Goal: Obtain resource: Obtain resource

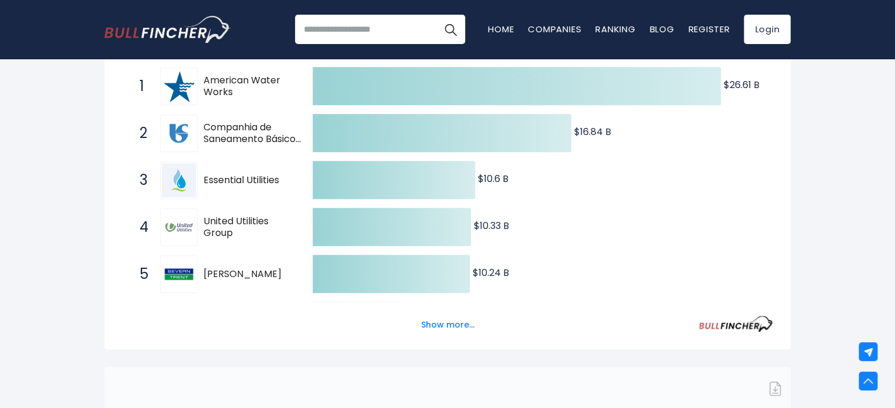
scroll to position [235, 0]
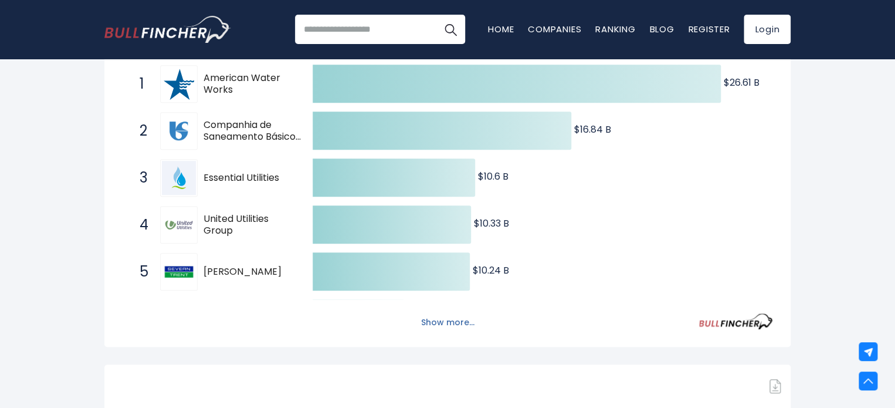
click at [427, 324] on button "Show more..." at bounding box center [447, 322] width 67 height 19
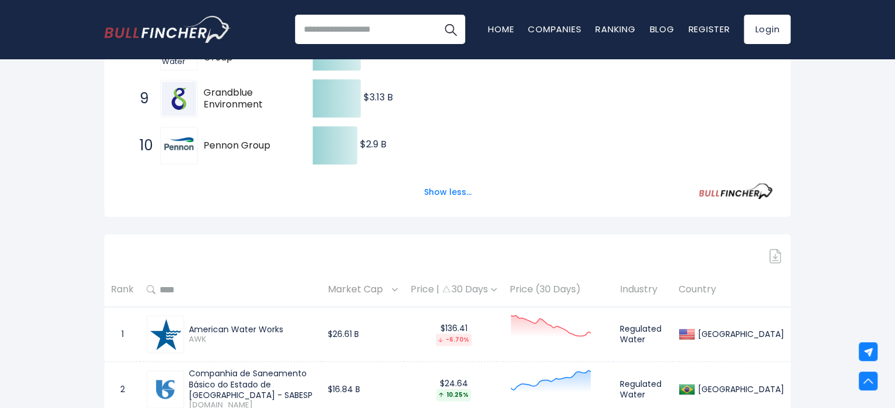
scroll to position [885, 0]
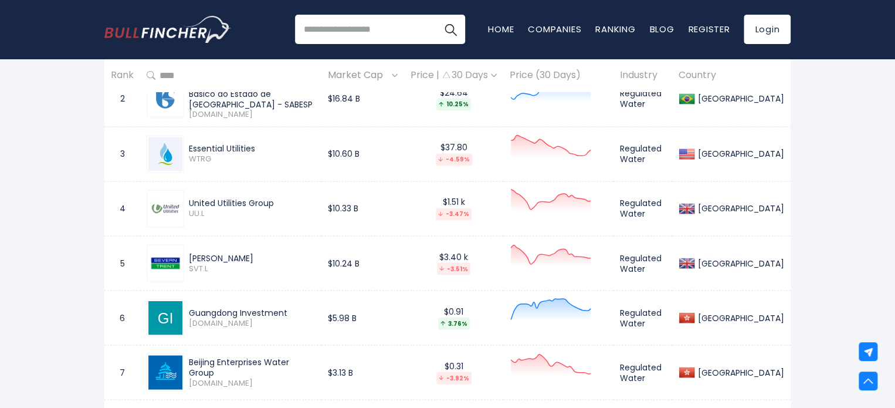
drag, startPoint x: 894, startPoint y: 86, endPoint x: 897, endPoint y: 70, distance: 16.2
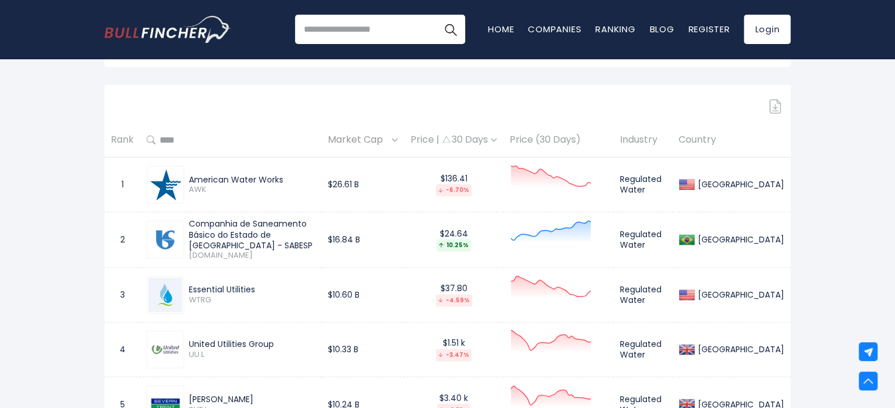
scroll to position [683, 0]
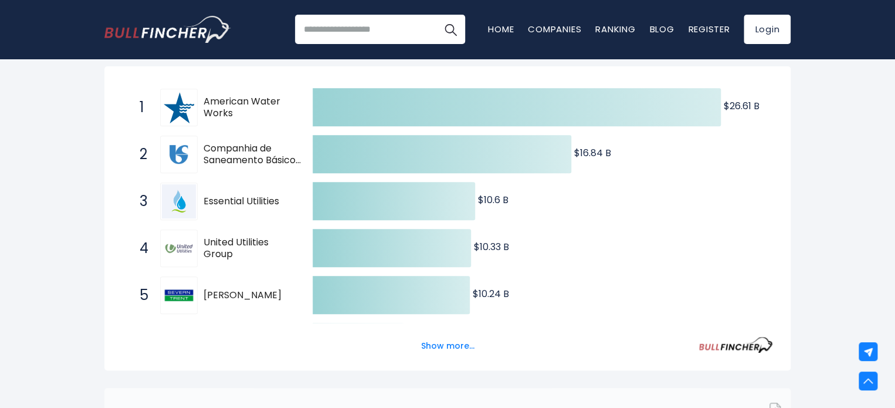
scroll to position [258, 0]
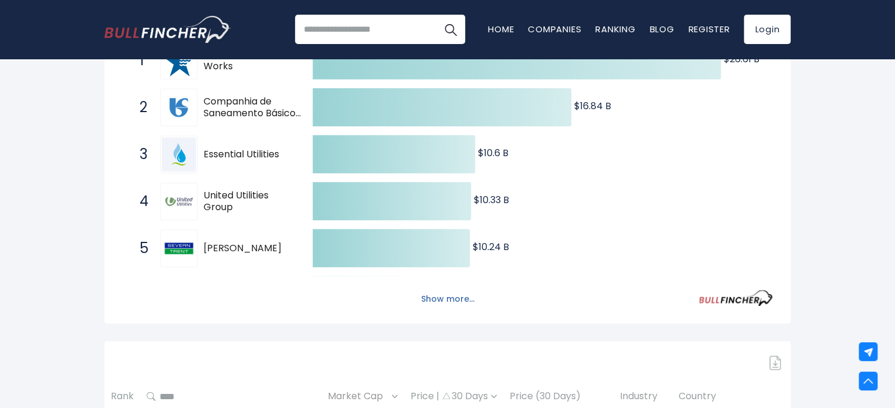
click at [429, 301] on button "Show more..." at bounding box center [447, 298] width 67 height 19
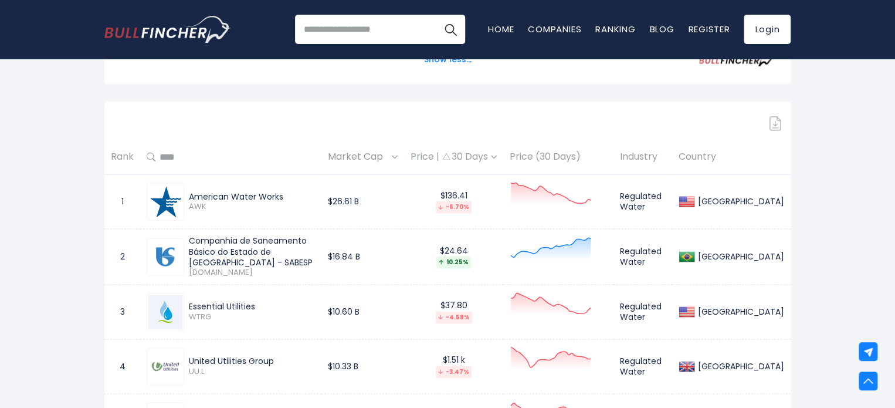
scroll to position [727, 0]
click at [758, 29] on link "Login" at bounding box center [767, 29] width 47 height 29
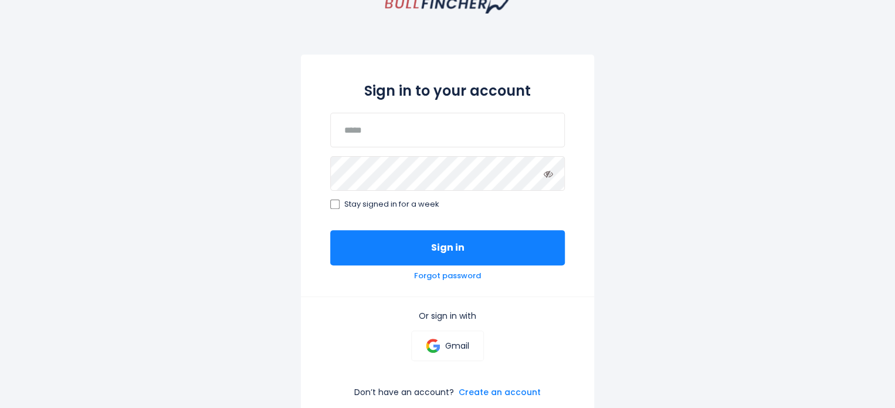
scroll to position [92, 0]
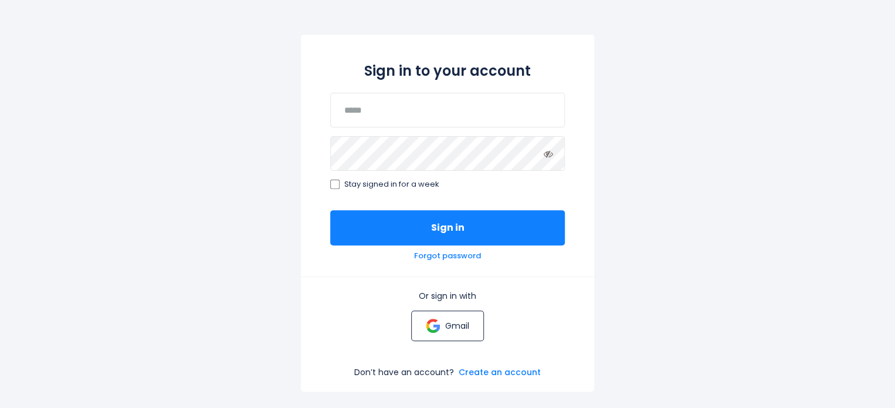
click at [443, 330] on link "Gmail" at bounding box center [447, 325] width 72 height 30
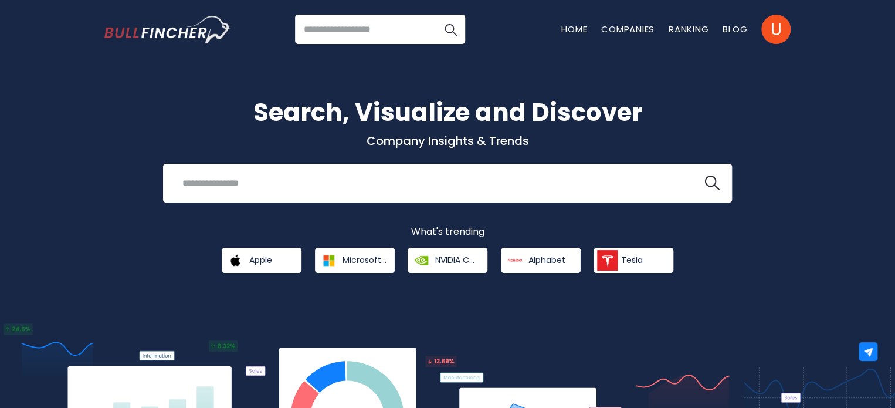
click at [50, 138] on div "Search, Visualize and Discover Company Insights & Trends Recent searches Trendi…" at bounding box center [447, 278] width 895 height 474
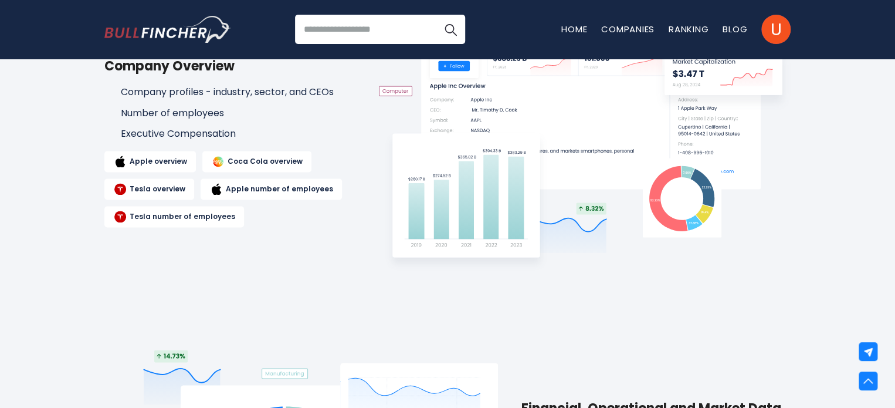
scroll to position [727, 0]
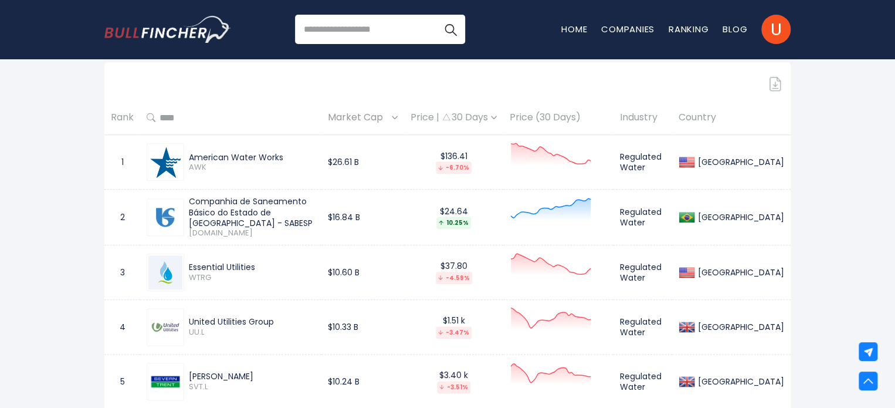
scroll to position [507, 0]
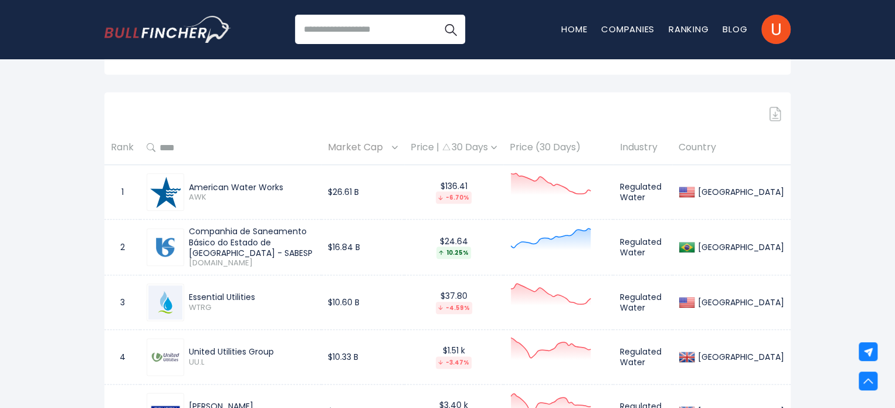
click at [777, 110] on img at bounding box center [775, 114] width 12 height 14
click at [772, 116] on img at bounding box center [775, 114] width 12 height 14
click at [775, 112] on img at bounding box center [775, 114] width 12 height 14
click at [772, 117] on img at bounding box center [775, 114] width 12 height 14
click at [773, 114] on img at bounding box center [775, 114] width 12 height 14
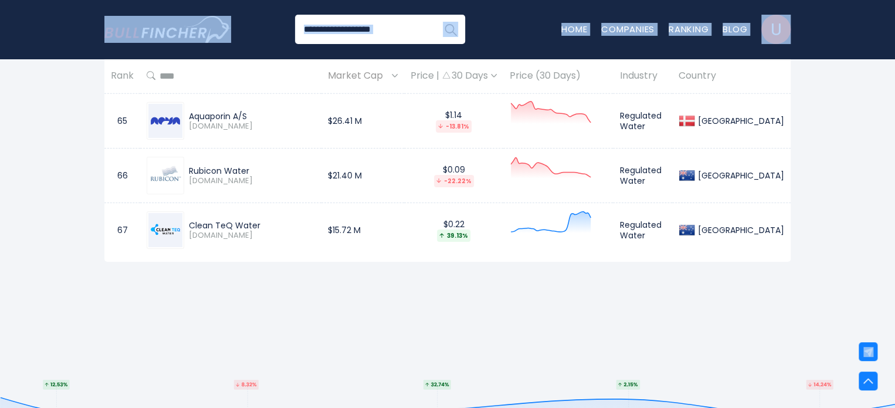
scroll to position [4046, 0]
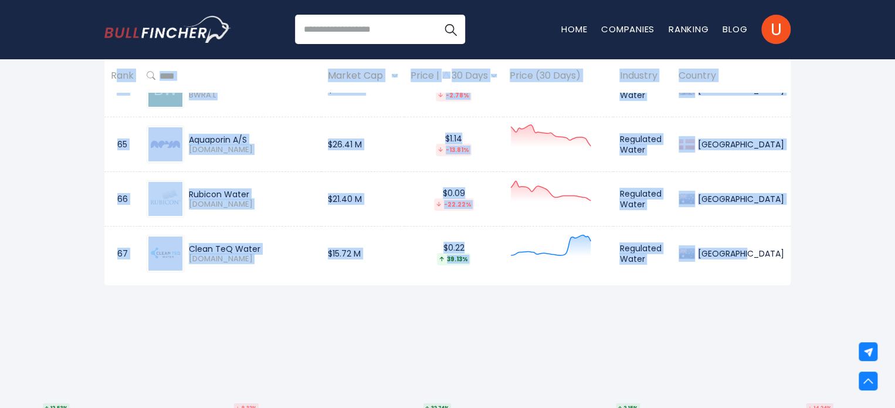
drag, startPoint x: 108, startPoint y: 91, endPoint x: 758, endPoint y: 254, distance: 669.9
copy table "Lore Ipsumd Sit Ametc | 37 Adip Elits (53 Doei) Temporin Utlabor 2 Etdolore Mag…"
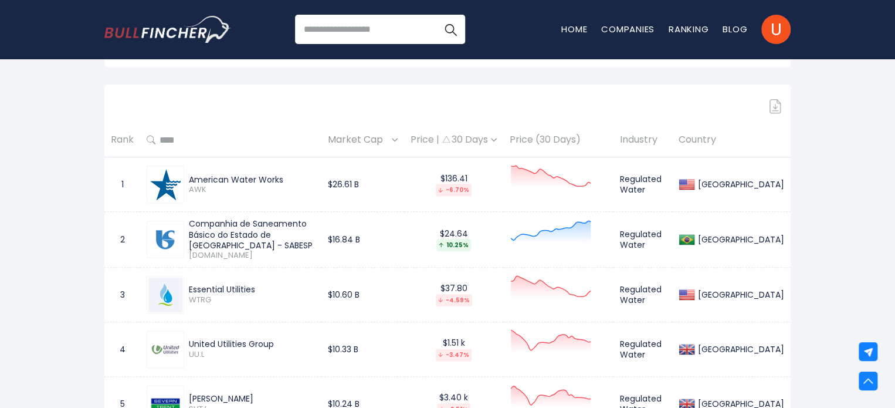
scroll to position [509, 0]
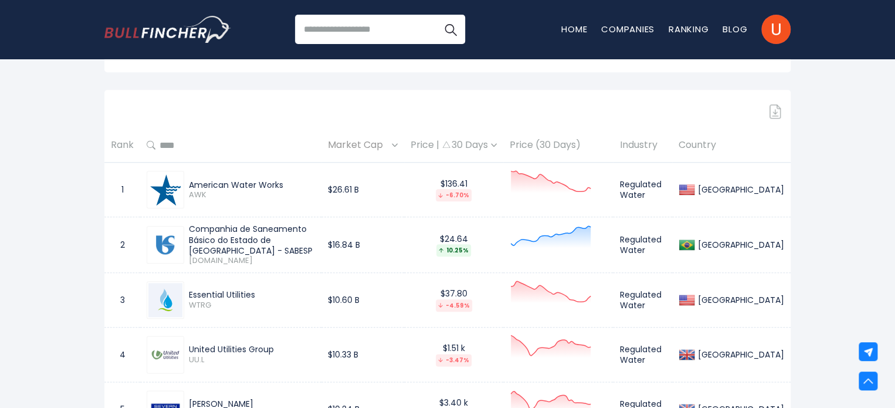
click at [775, 114] on img at bounding box center [775, 111] width 12 height 14
